Goal: Task Accomplishment & Management: Complete application form

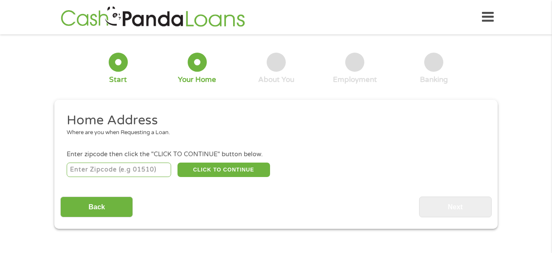
click at [152, 172] on input "number" at bounding box center [119, 170] width 105 height 14
type input "85083"
click at [253, 166] on button "CLICK TO CONTINUE" at bounding box center [224, 170] width 93 height 14
type input "85083"
type input "Phoenix"
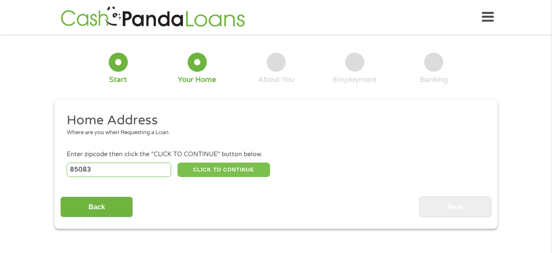
select select "[US_STATE]"
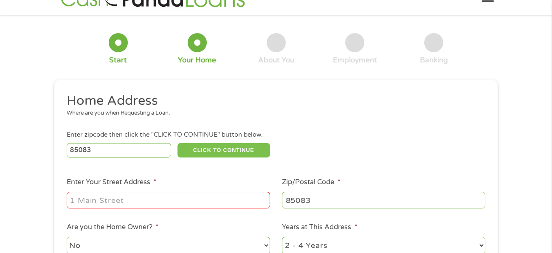
scroll to position [23, 0]
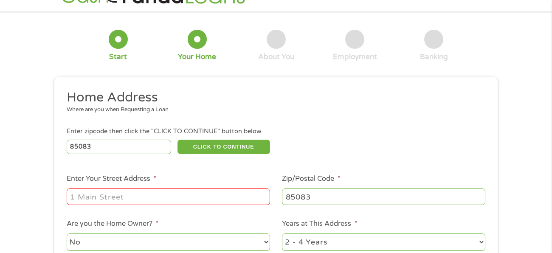
click at [234, 198] on input "Enter Your Street Address *" at bounding box center [168, 197] width 203 height 16
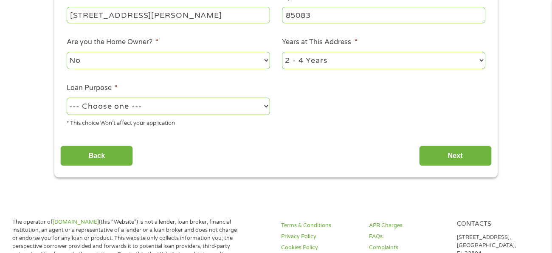
scroll to position [217, 0]
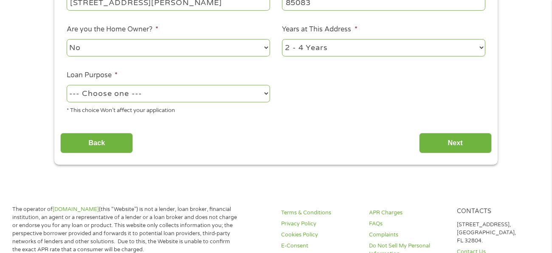
type input "[STREET_ADDRESS][PERSON_NAME]"
click at [208, 81] on li "Loan Purpose * --- Choose one --- Pay Bills Debt Consolidation Home Improvement…" at bounding box center [168, 92] width 216 height 45
click at [216, 108] on div "* This choice Won’t affect your application" at bounding box center [168, 109] width 203 height 11
click at [215, 101] on select "--- Choose one --- Pay Bills Debt Consolidation Home Improvement Major Purchase…" at bounding box center [168, 93] width 203 height 17
select select "paybills"
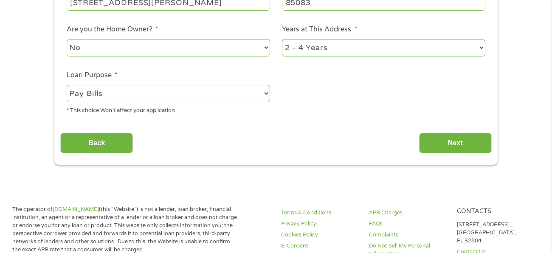
click at [67, 85] on select "--- Choose one --- Pay Bills Debt Consolidation Home Improvement Major Purchase…" at bounding box center [168, 93] width 203 height 17
click at [444, 161] on div "This field is hidden when viewing the form gclid CjwKCAjwkvbEBhApEiwAKUz6-xXse_…" at bounding box center [275, 23] width 443 height 282
click at [434, 136] on input "Next" at bounding box center [455, 143] width 73 height 21
click at [440, 143] on input "Next" at bounding box center [455, 143] width 73 height 21
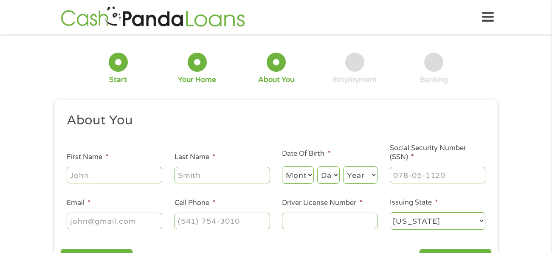
scroll to position [3, 3]
click at [107, 170] on input "First Name *" at bounding box center [115, 175] width 96 height 16
type input "[PERSON_NAME]"
click at [192, 184] on div at bounding box center [223, 176] width 96 height 20
click at [201, 173] on input "Last Name *" at bounding box center [223, 175] width 96 height 16
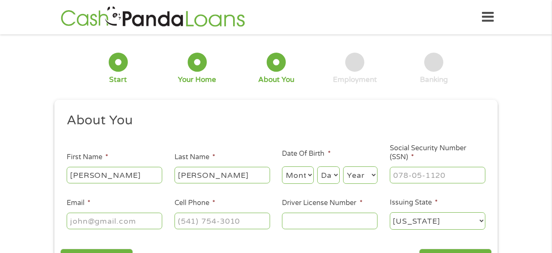
type input "[PERSON_NAME]"
click at [289, 172] on select "Month 1 2 3 4 5 6 7 8 9 10 11 12" at bounding box center [298, 174] width 32 height 17
select select "6"
click at [282, 166] on select "Month 1 2 3 4 5 6 7 8 9 10 11 12" at bounding box center [298, 174] width 32 height 17
click at [334, 177] on select "Day 1 2 3 4 5 6 7 8 9 10 11 12 13 14 15 16 17 18 19 20 21 22 23 24 25 26 27 28 …" at bounding box center [328, 174] width 23 height 17
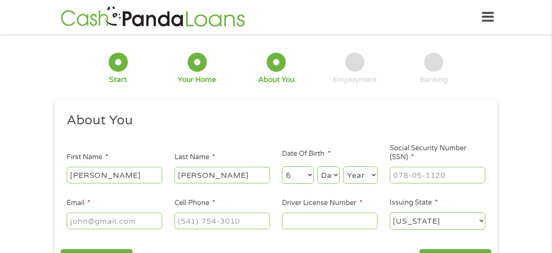
click at [334, 177] on select "Day 1 2 3 4 5 6 7 8 9 10 11 12 13 14 15 16 17 18 19 20 21 22 23 24 25 26 27 28 …" at bounding box center [328, 174] width 23 height 17
select select "19"
click at [351, 175] on select "Year [DATE] 2006 2005 2004 2003 2002 2001 2000 1999 1998 1997 1996 1995 1994 19…" at bounding box center [360, 174] width 34 height 17
select select "1996"
click at [423, 176] on input "___-__-____" at bounding box center [438, 175] width 96 height 16
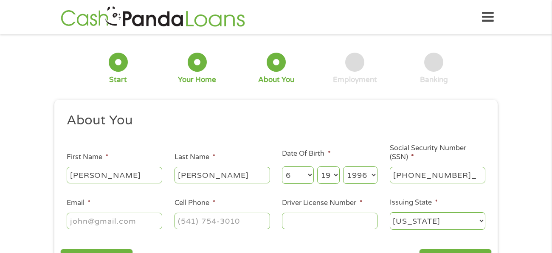
type input "719-22-5459"
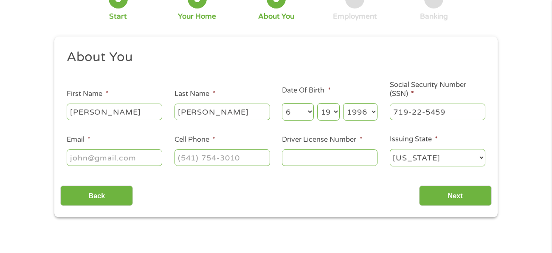
scroll to position [66, 0]
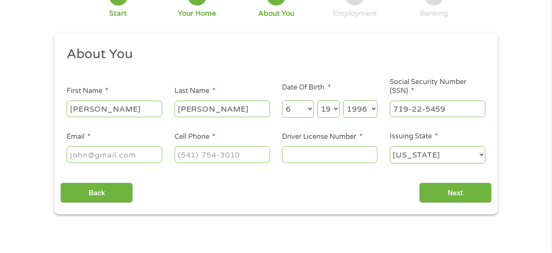
click at [130, 156] on input "Email *" at bounding box center [115, 155] width 96 height 16
type input "[EMAIL_ADDRESS][DOMAIN_NAME]"
click at [201, 156] on input "(___) ___-____" at bounding box center [223, 155] width 96 height 16
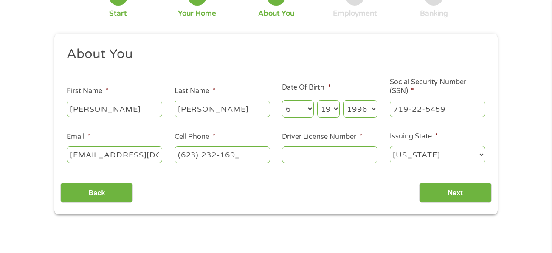
type input "[PHONE_NUMBER]"
click at [307, 162] on div at bounding box center [330, 155] width 96 height 20
click at [302, 160] on input "Driver License Number *" at bounding box center [330, 155] width 96 height 16
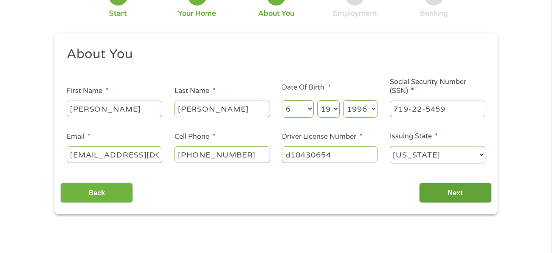
type input "d10430654"
click at [464, 202] on input "Next" at bounding box center [455, 193] width 73 height 21
click at [459, 194] on input "Next" at bounding box center [455, 193] width 73 height 21
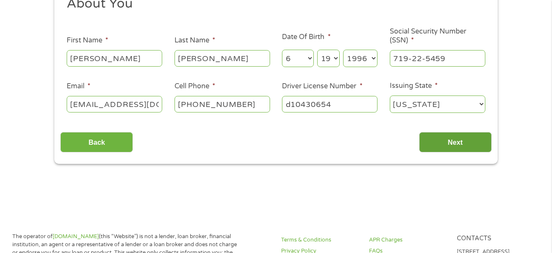
scroll to position [114, 0]
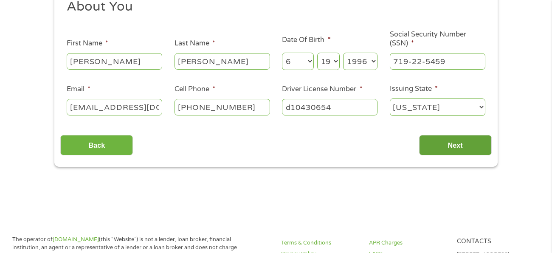
click at [458, 143] on input "Next" at bounding box center [455, 145] width 73 height 21
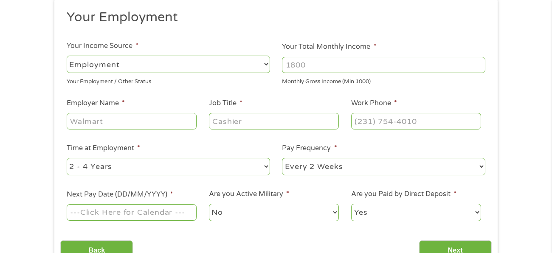
scroll to position [105, 0]
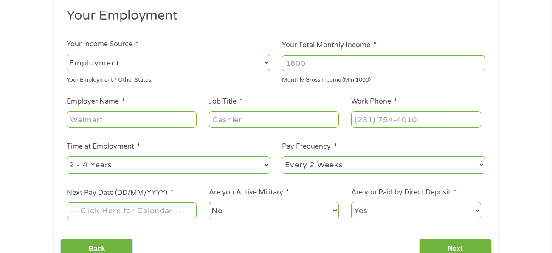
click at [149, 119] on input "Employer Name *" at bounding box center [132, 119] width 130 height 16
type input "walmart"
click at [220, 123] on input "Job Title *" at bounding box center [274, 119] width 130 height 16
type input "[PERSON_NAME]"
click at [303, 66] on input "Your Total Monthly Income *" at bounding box center [383, 63] width 203 height 16
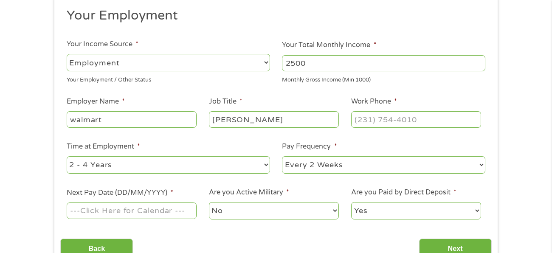
type input "2500"
click at [371, 109] on li "Work Phone *" at bounding box center [416, 112] width 142 height 33
click at [371, 117] on input "(___) ___-____" at bounding box center [416, 119] width 130 height 16
type input "[PHONE_NUMBER]"
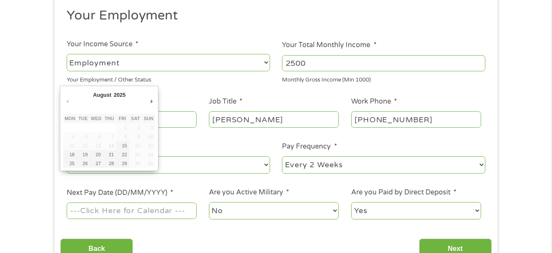
click at [115, 213] on input "Next Pay Date (DD/MM/YYYY) *" at bounding box center [132, 211] width 130 height 16
type input "[DATE]"
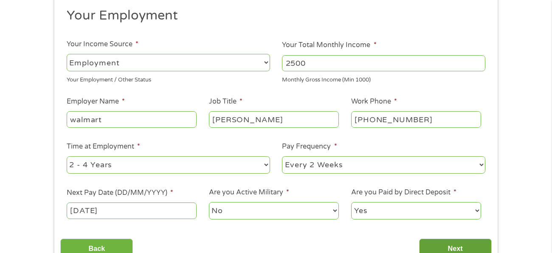
click at [437, 249] on input "Next" at bounding box center [455, 249] width 73 height 21
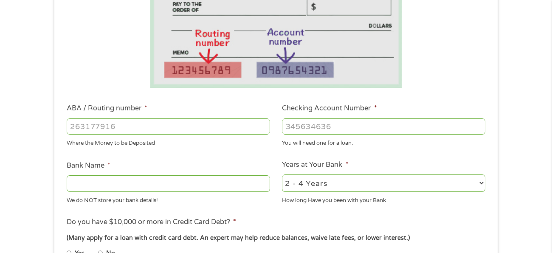
scroll to position [171, 0]
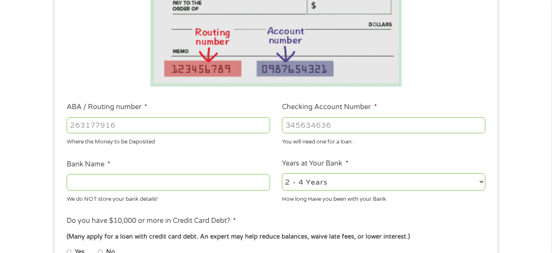
click at [199, 120] on input "ABA / Routing number *" at bounding box center [168, 125] width 203 height 16
type input "122100024"
type input "JPMORGAN CHASE BANK NA"
type input "122100024"
click at [314, 125] on input "Checking Account Number *" at bounding box center [383, 125] width 203 height 16
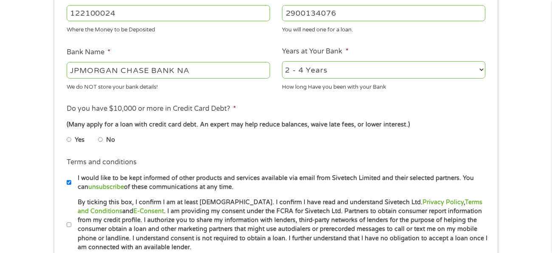
scroll to position [284, 0]
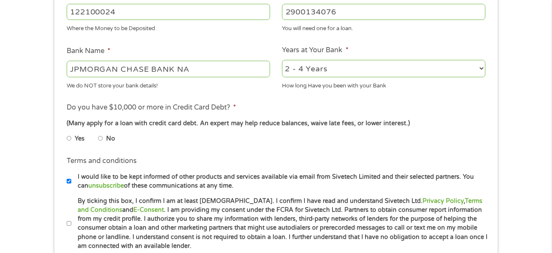
type input "2900134076"
click at [101, 137] on input "No" at bounding box center [100, 139] width 5 height 14
radio input "true"
click at [100, 140] on input "No" at bounding box center [100, 139] width 5 height 14
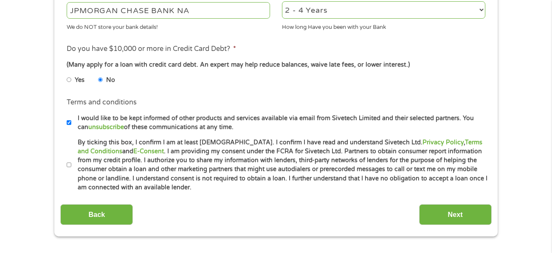
scroll to position [346, 0]
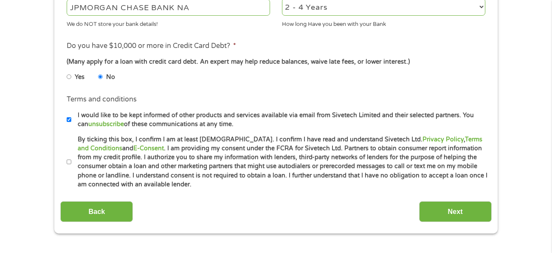
click at [71, 166] on label "By ticking this box, I confirm I am at least [DEMOGRAPHIC_DATA]. I confirm I ha…" at bounding box center [279, 162] width 417 height 54
click at [71, 166] on input "By ticking this box, I confirm I am at least [DEMOGRAPHIC_DATA]. I confirm I ha…" at bounding box center [69, 162] width 5 height 14
checkbox input "true"
click at [70, 123] on input "I would like to be kept informed of other products and services available via e…" at bounding box center [69, 120] width 5 height 14
click at [70, 124] on input "I would like to be kept informed of other products and services available via e…" at bounding box center [69, 120] width 5 height 14
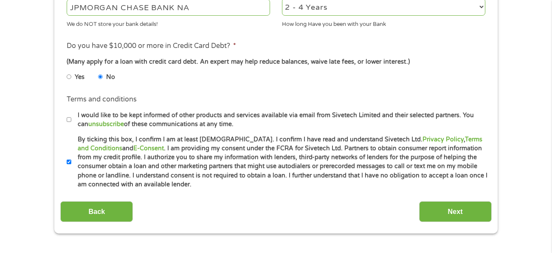
checkbox input "true"
click at [459, 200] on div "Back Next" at bounding box center [275, 208] width 431 height 27
click at [459, 202] on input "Next" at bounding box center [455, 211] width 73 height 21
click at [461, 209] on input "Next" at bounding box center [455, 211] width 73 height 21
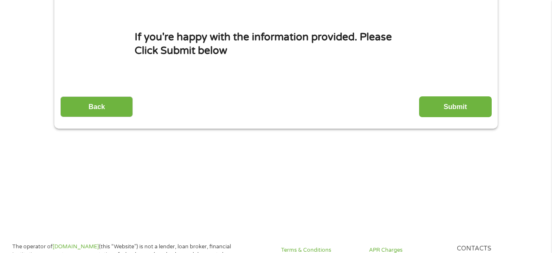
scroll to position [0, 0]
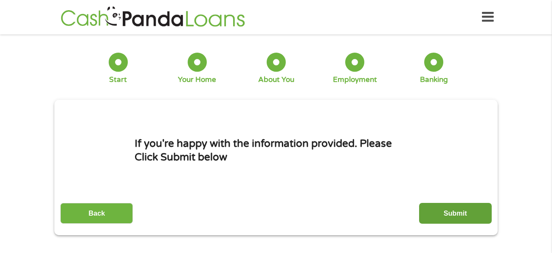
click at [450, 210] on input "Submit" at bounding box center [455, 213] width 73 height 21
